Goal: Task Accomplishment & Management: Complete application form

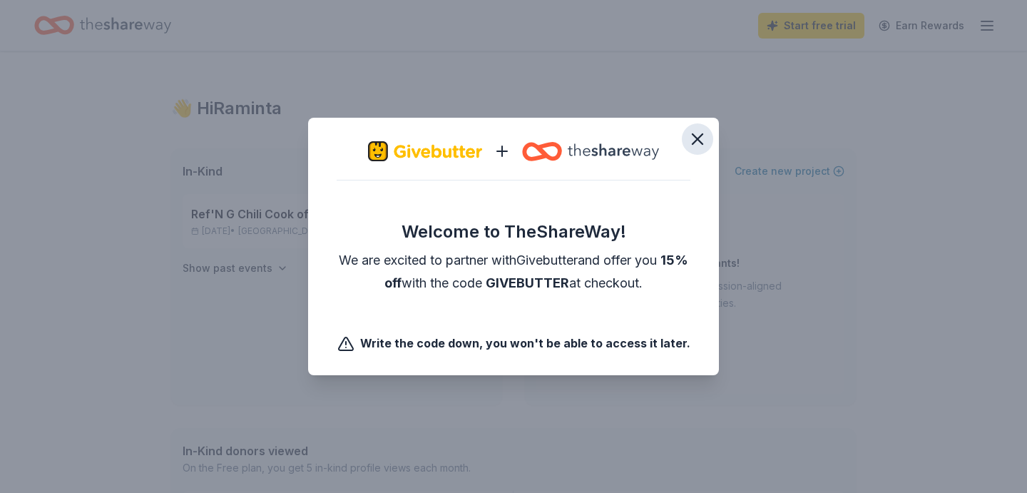
click at [692, 136] on icon "button" at bounding box center [697, 139] width 20 height 20
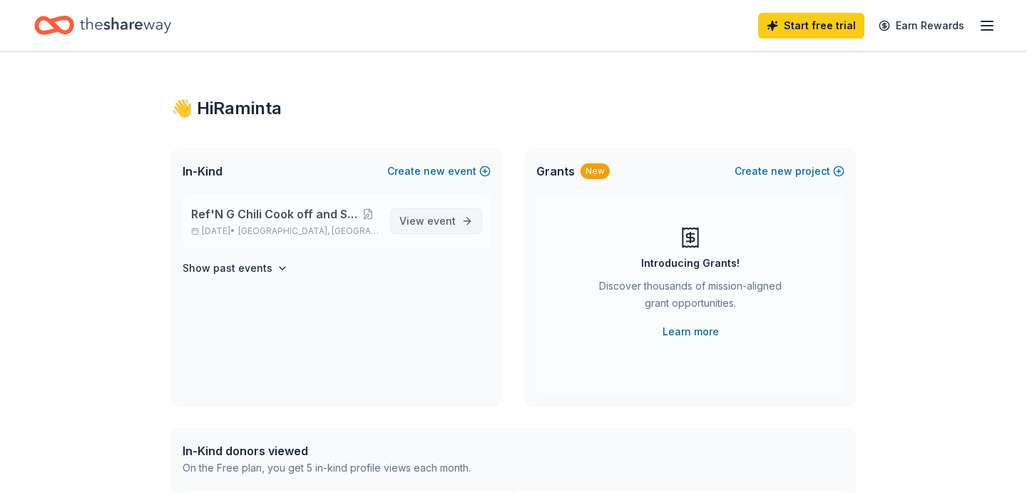
click at [423, 222] on span "View event" at bounding box center [427, 220] width 56 height 17
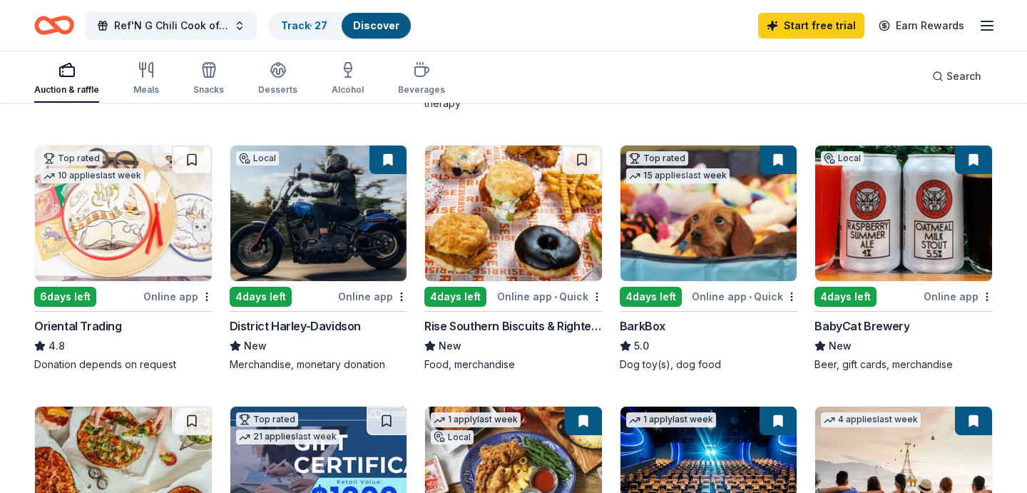
scroll to position [389, 0]
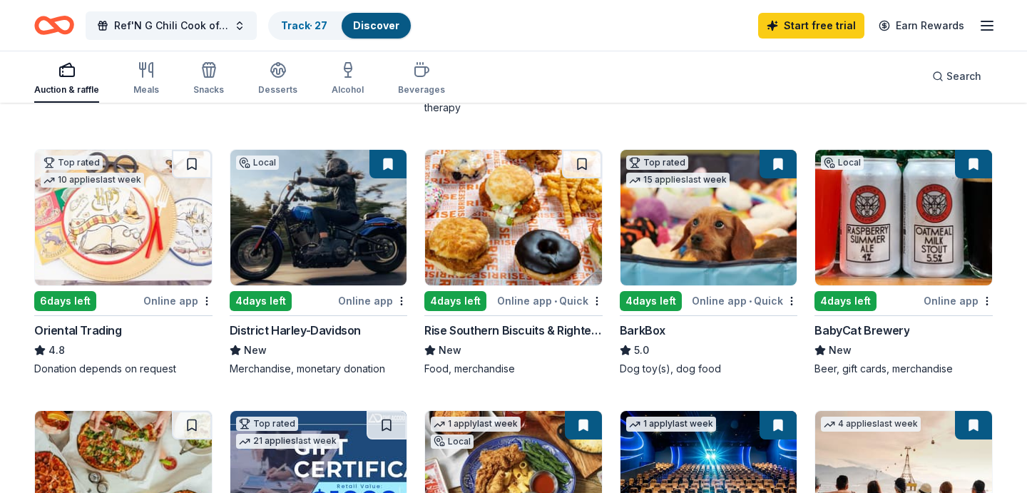
click at [735, 212] on img at bounding box center [708, 217] width 177 height 135
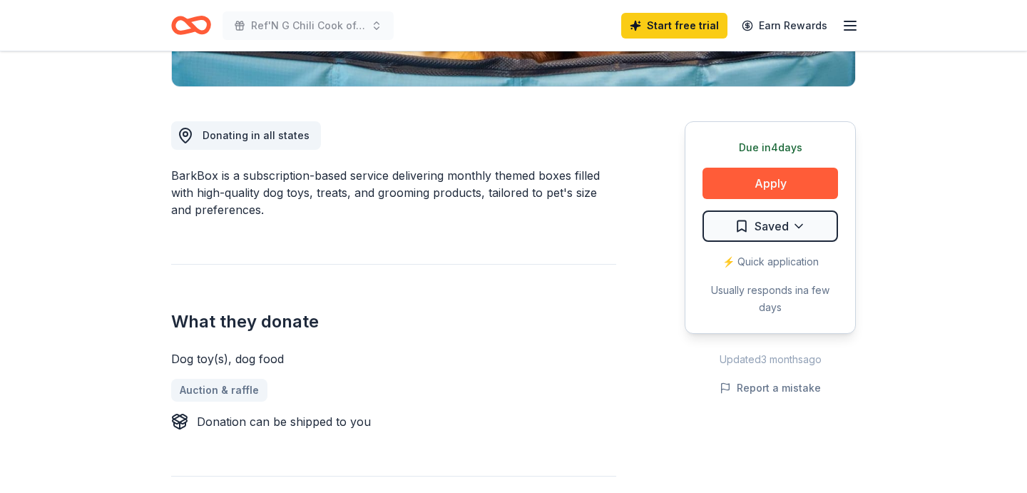
scroll to position [347, 0]
click at [744, 179] on button "Apply" at bounding box center [769, 182] width 135 height 31
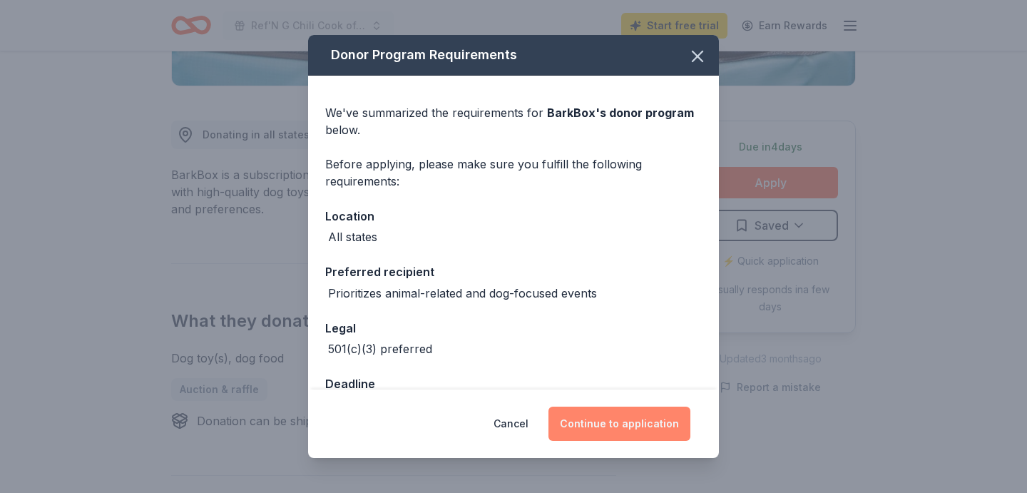
click at [586, 418] on button "Continue to application" at bounding box center [619, 423] width 142 height 34
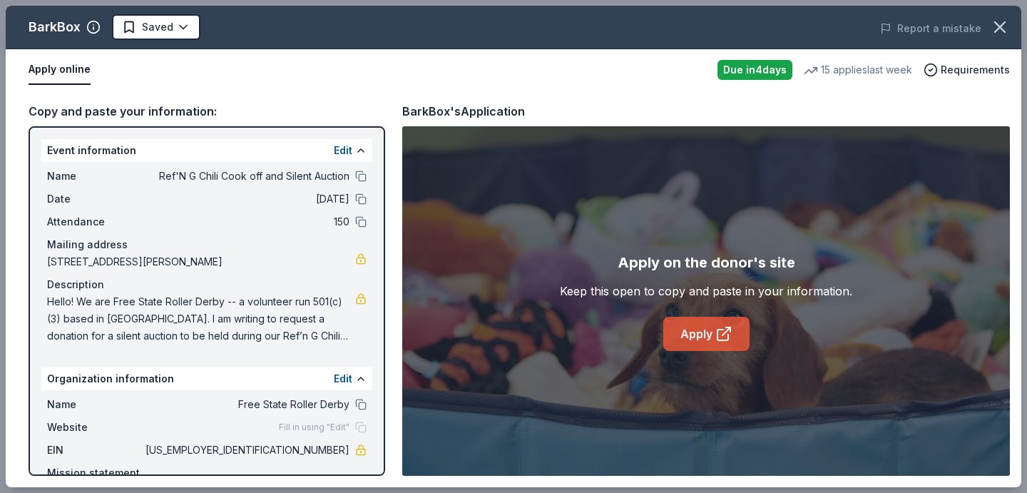
click at [709, 331] on link "Apply" at bounding box center [706, 334] width 86 height 34
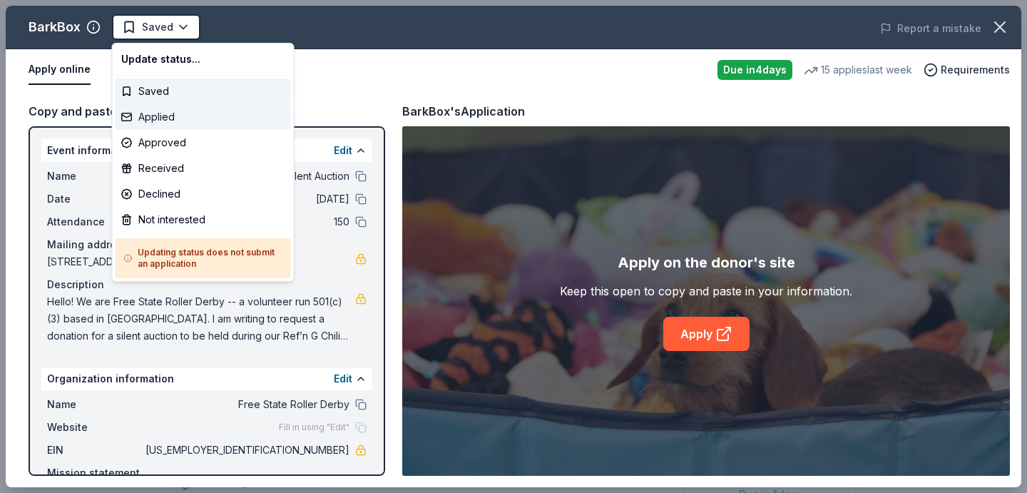
click at [187, 119] on div "Applied" at bounding box center [202, 117] width 175 height 26
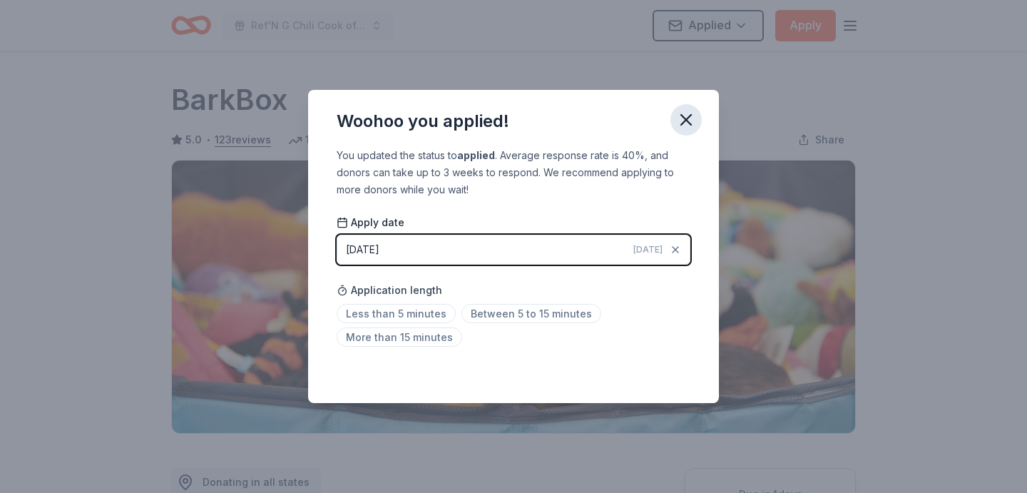
click at [686, 121] on icon "button" at bounding box center [686, 120] width 20 height 20
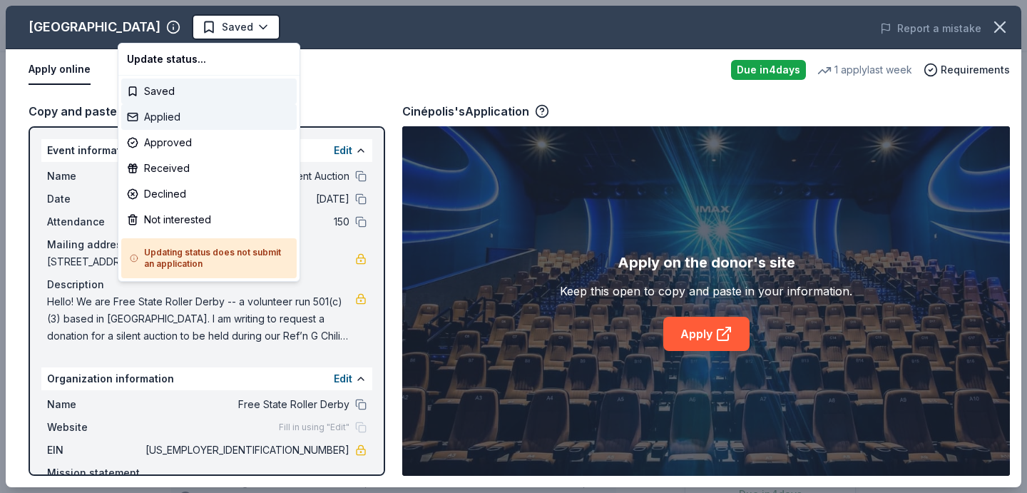
click at [158, 115] on div "Applied" at bounding box center [208, 117] width 175 height 26
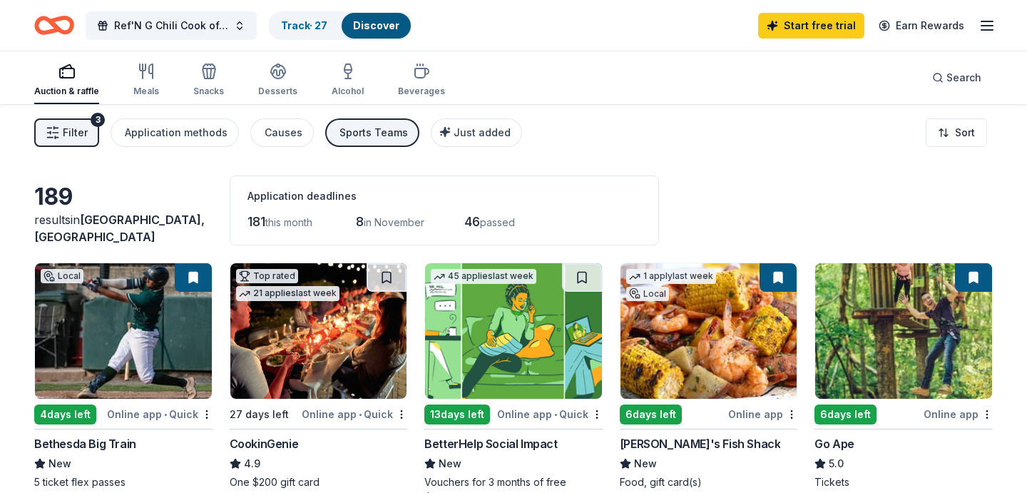
click at [191, 274] on button at bounding box center [193, 277] width 37 height 29
click at [197, 276] on button at bounding box center [193, 277] width 37 height 29
click at [192, 279] on button at bounding box center [193, 277] width 37 height 29
click at [118, 349] on img at bounding box center [123, 330] width 177 height 135
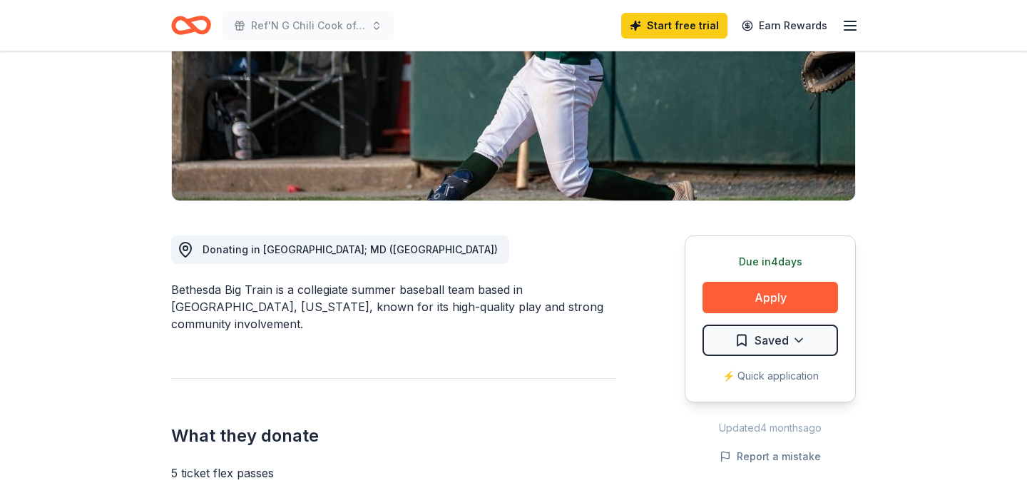
scroll to position [241, 0]
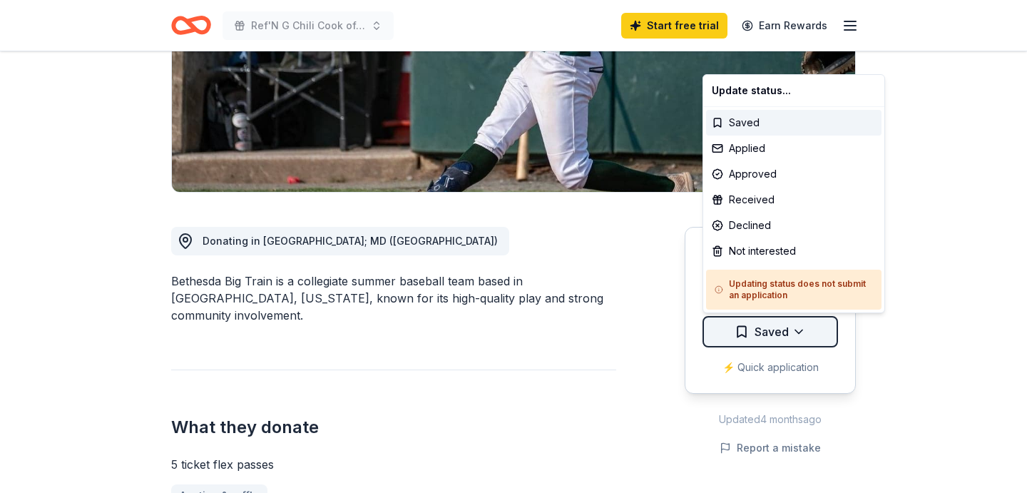
click at [760, 252] on html "Ref'N G Chili Cook off and Silent Auction Start free trial Earn Rewards Due [DA…" at bounding box center [513, 5] width 1027 height 493
click at [775, 155] on div "Applied" at bounding box center [793, 148] width 175 height 26
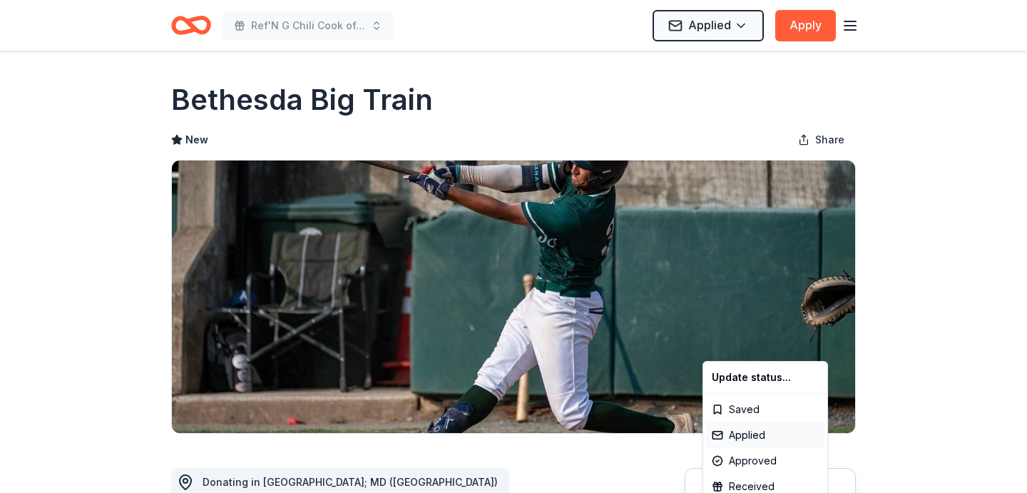
scroll to position [0, 0]
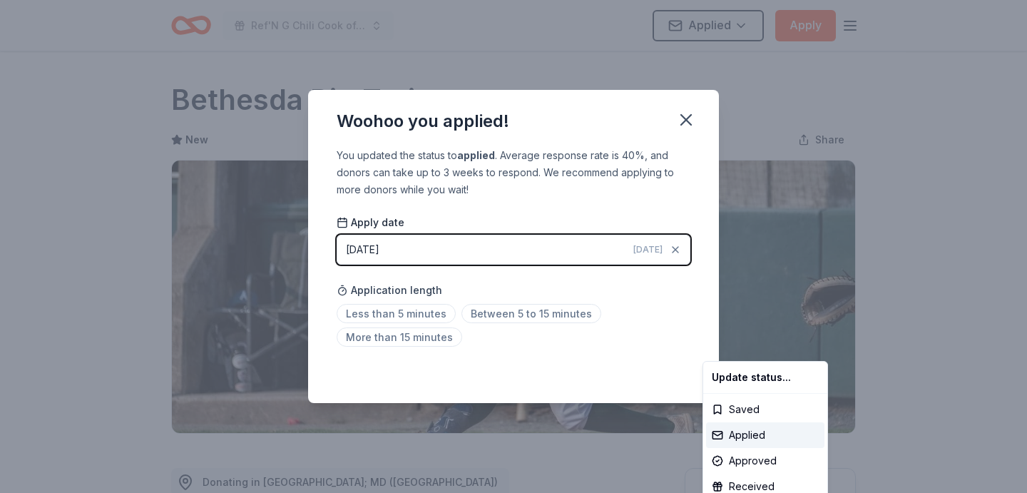
click at [684, 118] on html "Ref'N G Chili Cook off and Silent Auction Applied Apply Due [DATE] Share Bethes…" at bounding box center [513, 246] width 1027 height 493
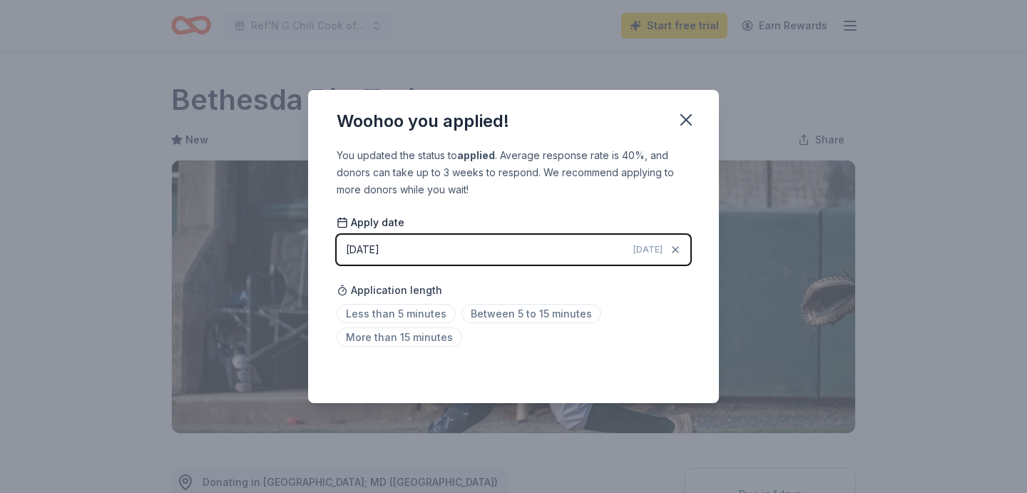
scroll to position [326, 0]
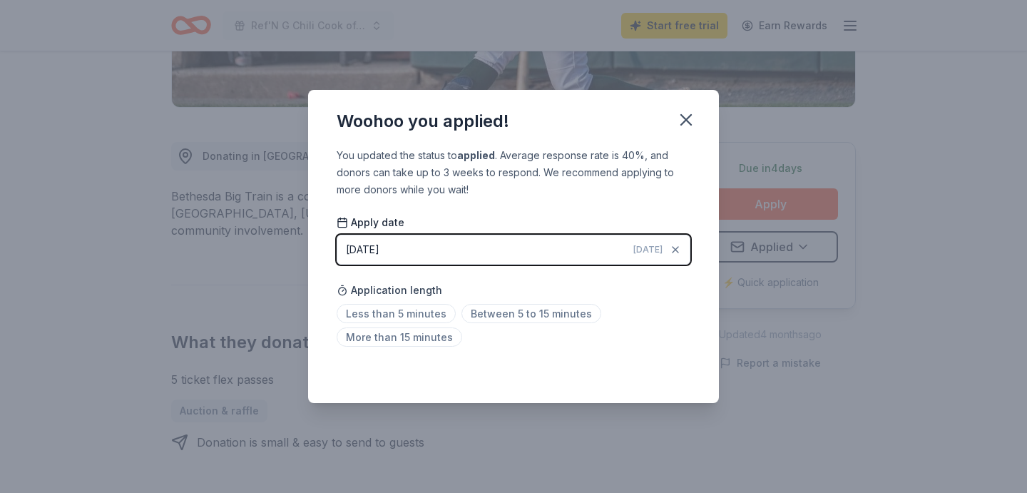
click at [684, 118] on icon "button" at bounding box center [686, 120] width 10 height 10
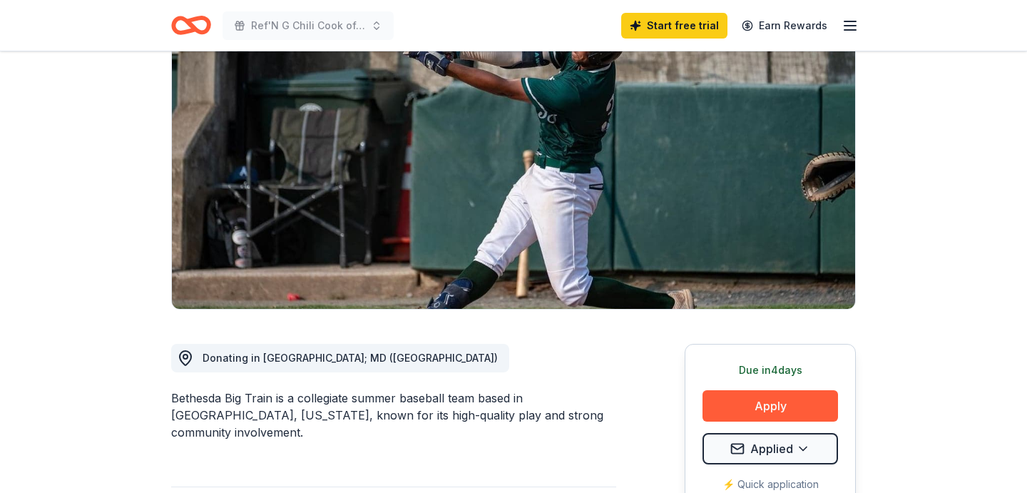
scroll to position [0, 0]
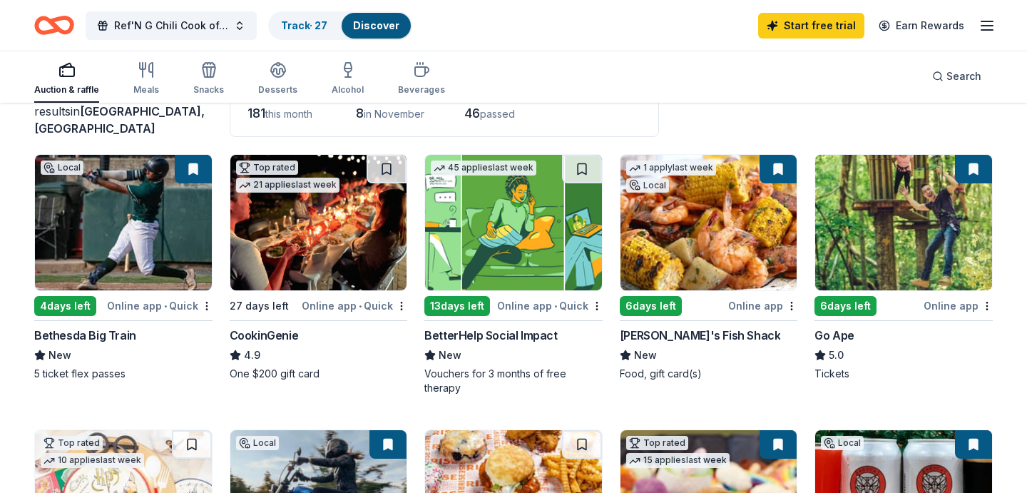
scroll to position [114, 0]
